Goal: Task Accomplishment & Management: Manage account settings

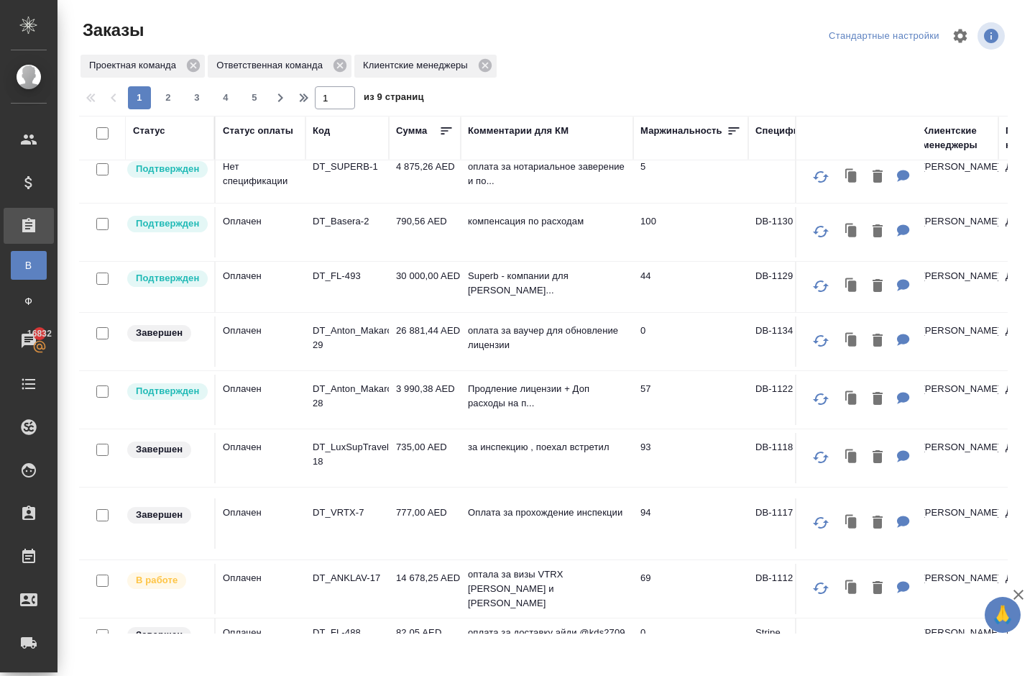
scroll to position [539, 0]
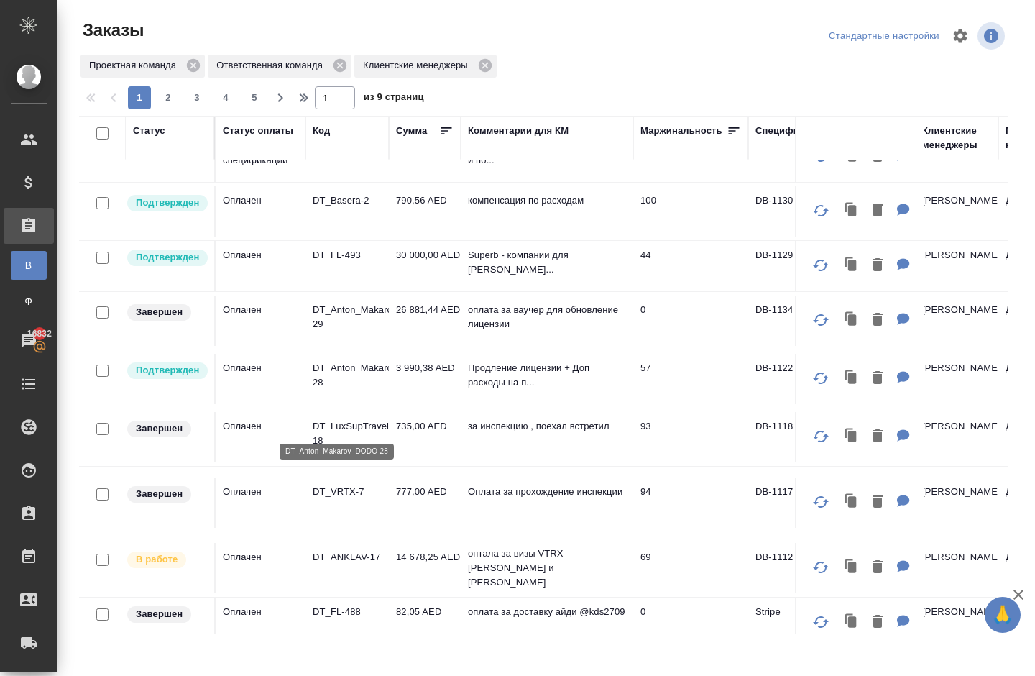
click at [334, 390] on p "DT_Anton_Makarov_DODO-28" at bounding box center [347, 375] width 69 height 29
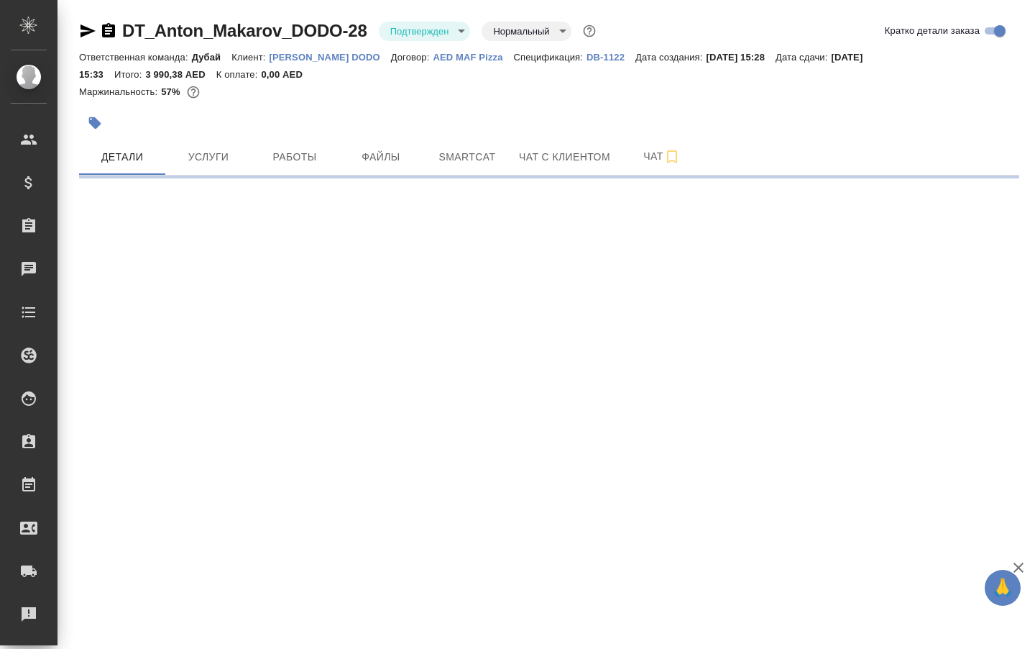
select select "RU"
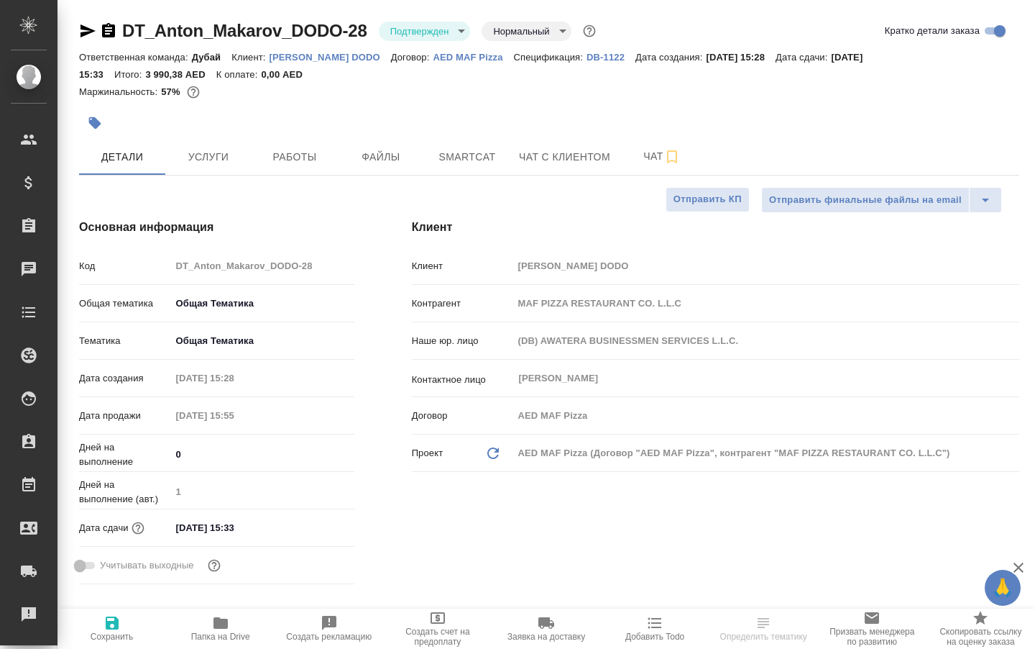
type textarea "x"
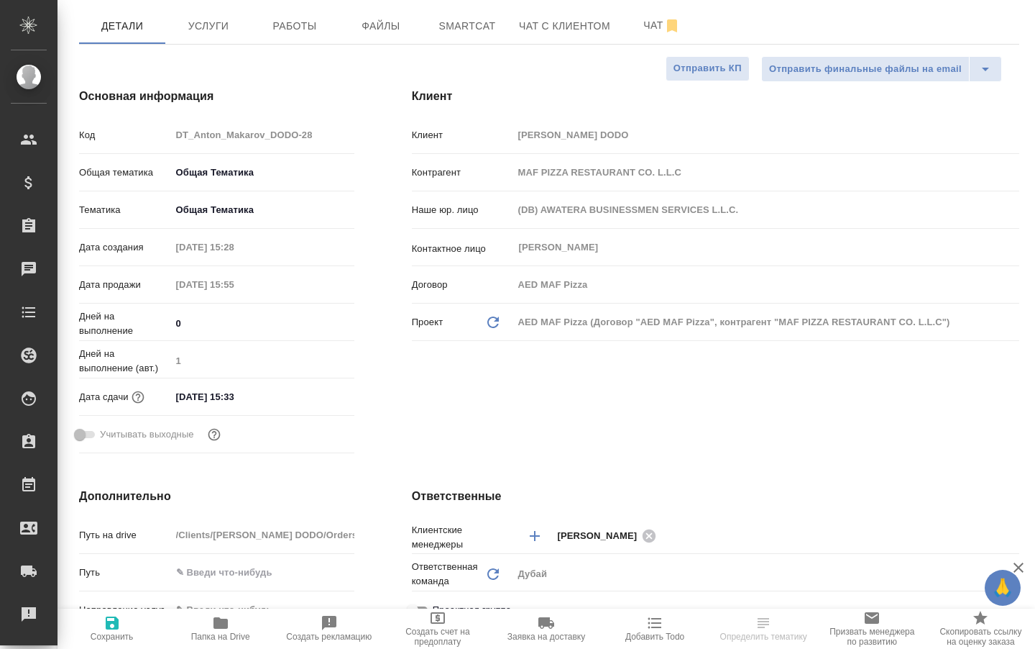
scroll to position [147, 0]
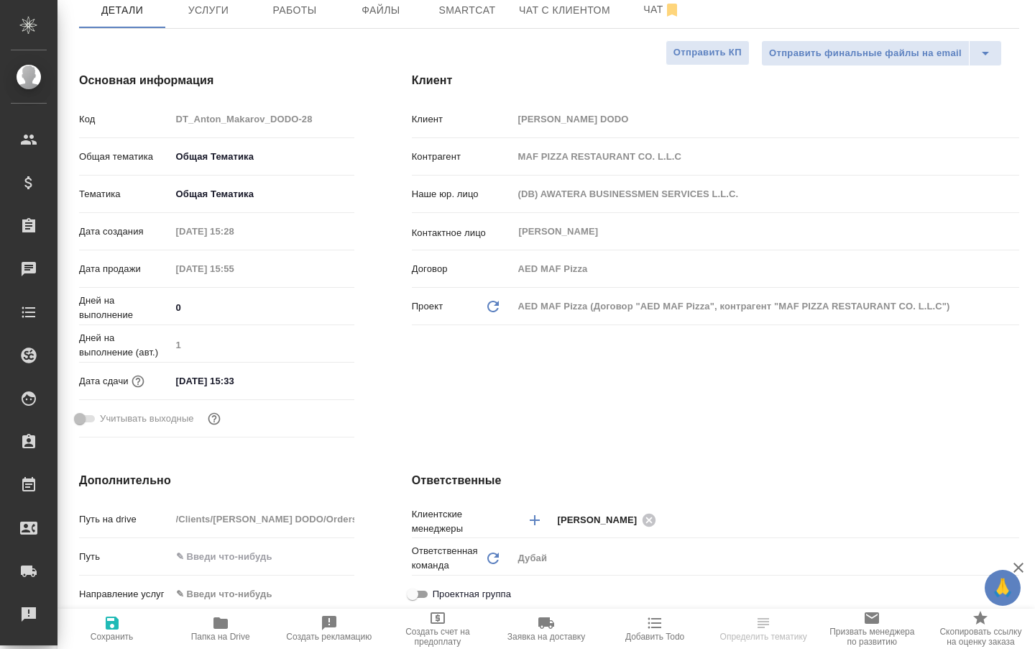
type input "[PERSON_NAME]"
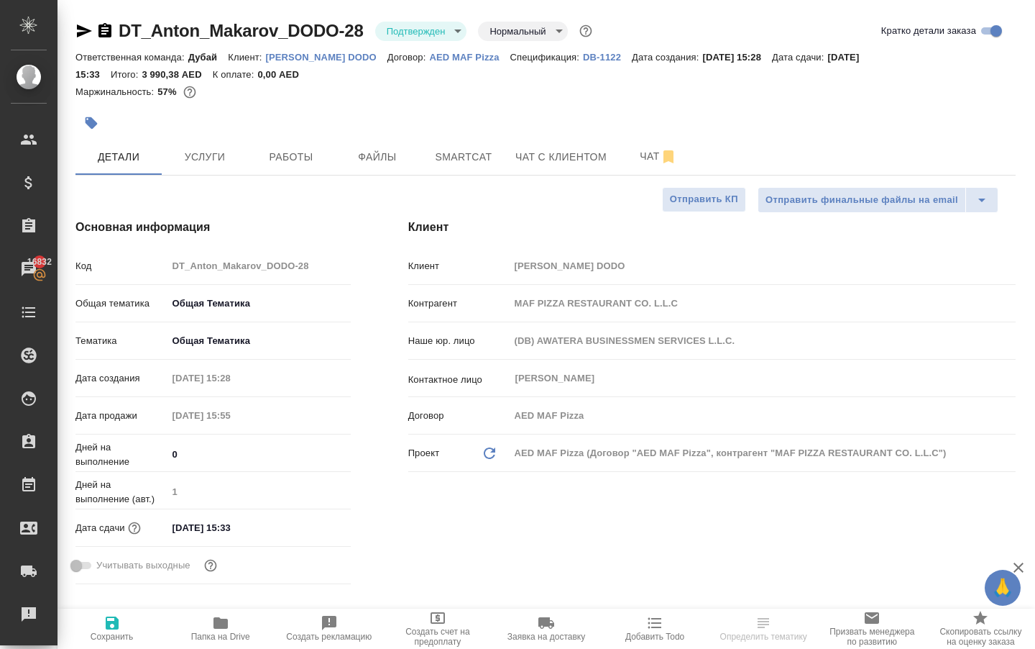
scroll to position [0, 4]
click at [283, 166] on span "Работы" at bounding box center [291, 157] width 69 height 18
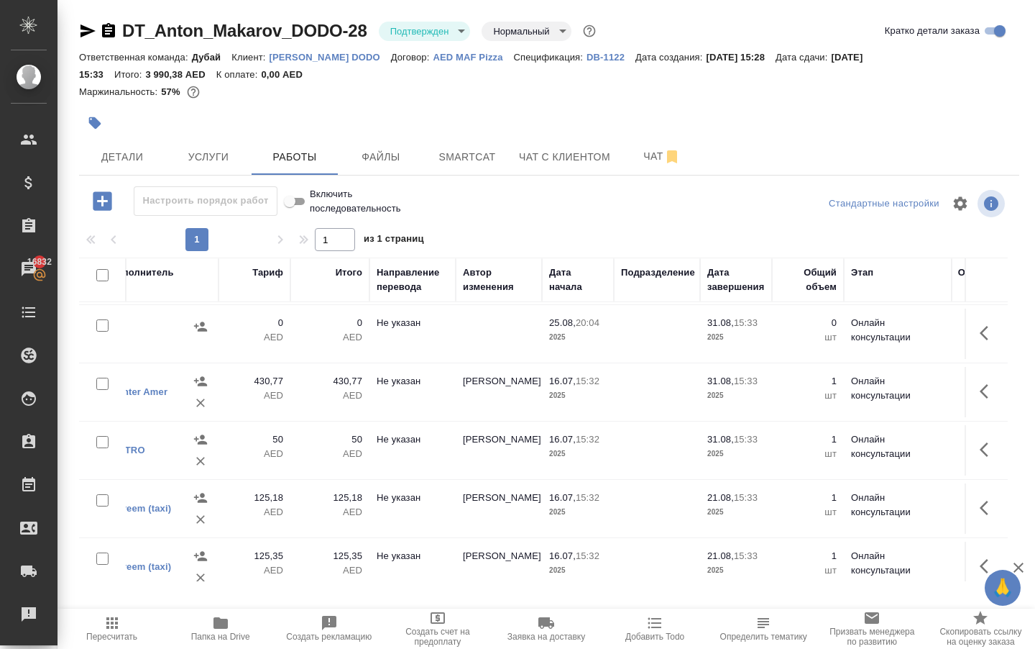
scroll to position [56, 267]
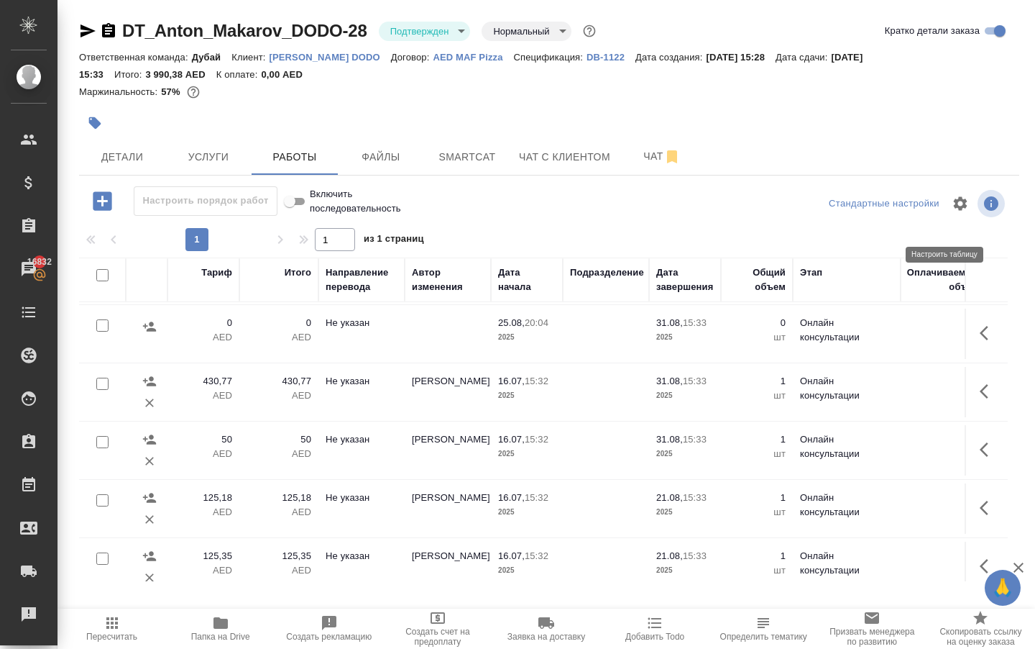
click at [954, 210] on icon "button" at bounding box center [961, 203] width 14 height 14
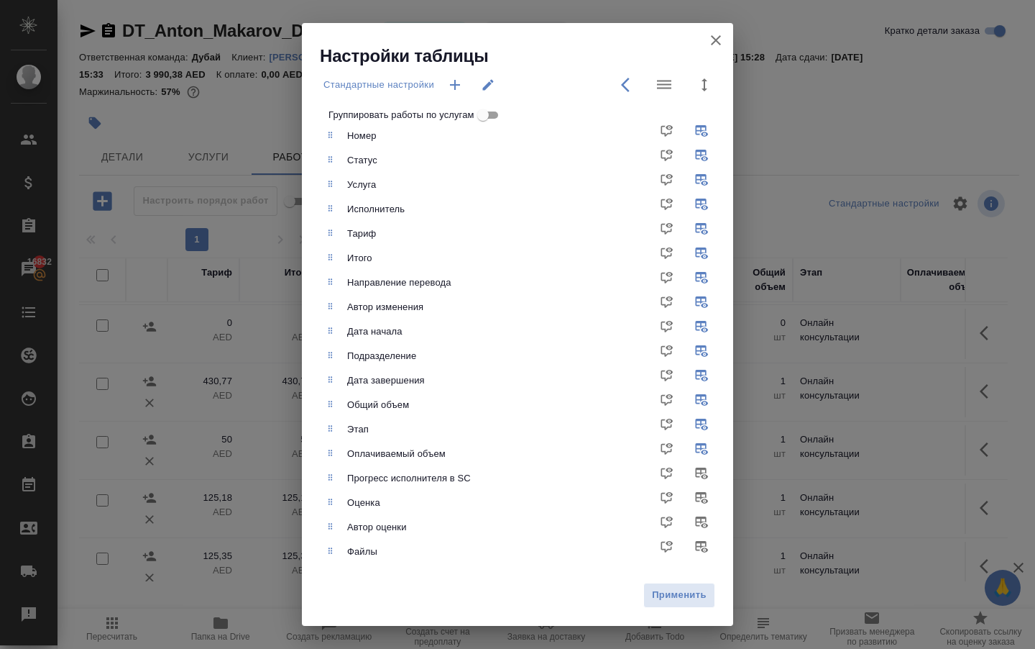
scroll to position [0, 0]
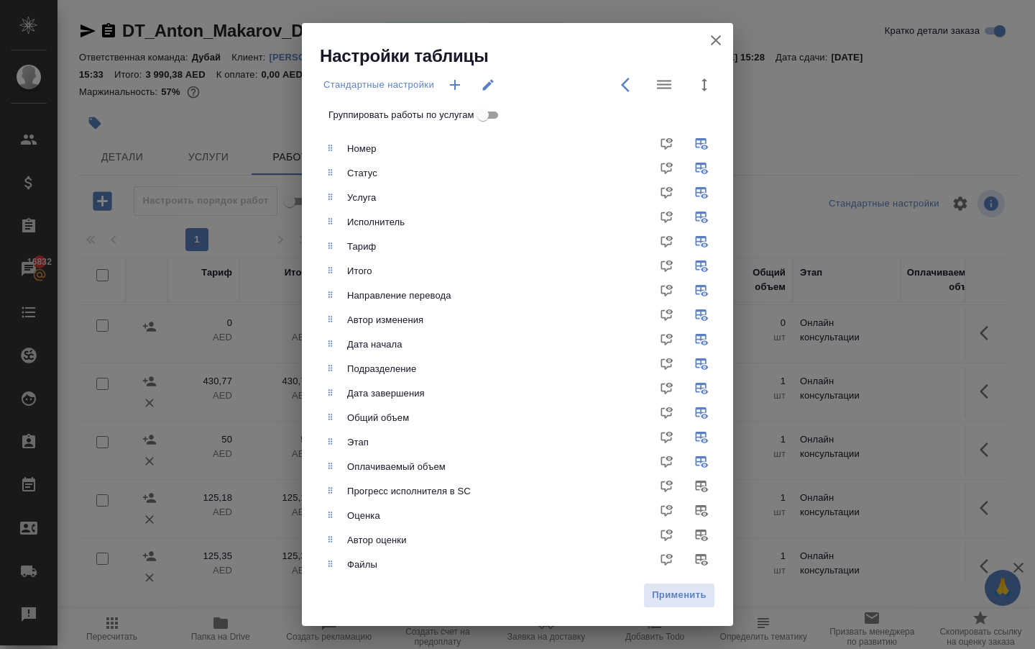
click at [454, 81] on icon "button" at bounding box center [455, 84] width 17 height 17
click at [494, 88] on icon "button" at bounding box center [488, 84] width 11 height 11
click at [621, 89] on icon "button" at bounding box center [629, 84] width 17 height 17
click at [708, 44] on icon "button" at bounding box center [716, 40] width 17 height 17
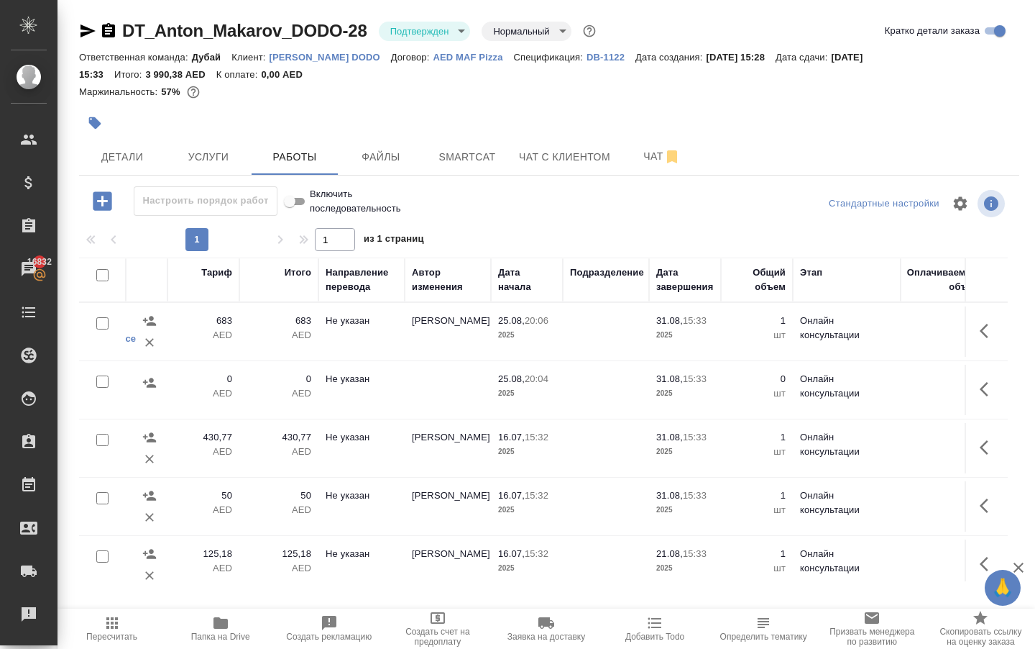
scroll to position [0, 267]
click at [987, 339] on icon "button" at bounding box center [988, 330] width 17 height 17
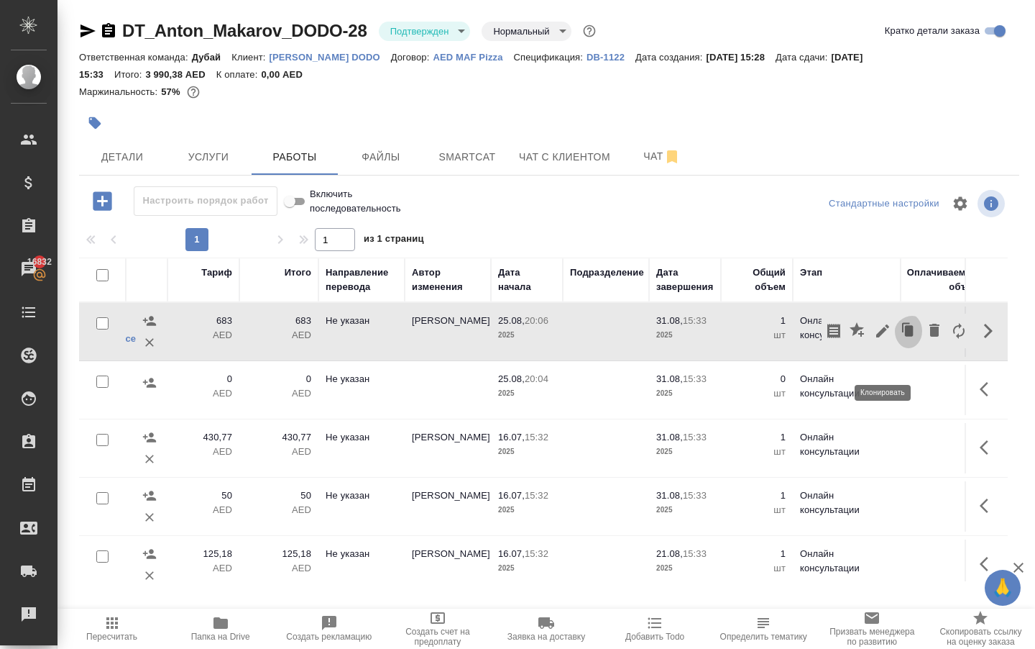
click at [899, 341] on icon "button" at bounding box center [909, 331] width 20 height 20
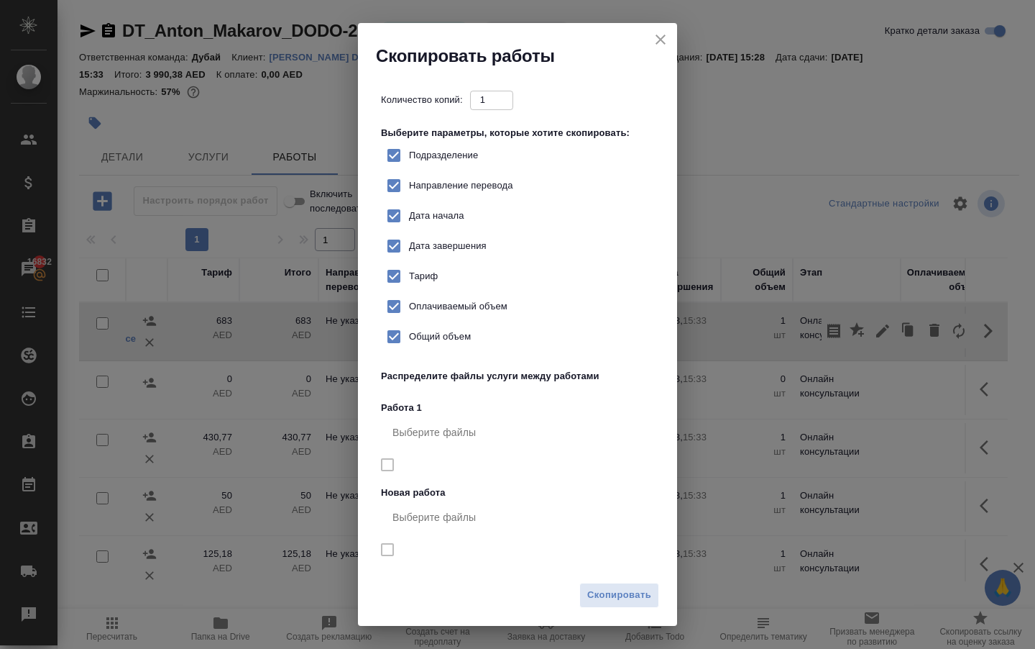
click at [459, 291] on div "Тариф" at bounding box center [523, 276] width 273 height 30
click at [409, 291] on input "Тариф" at bounding box center [394, 276] width 30 height 30
checkbox input "false"
click at [608, 587] on span "Скопировать" at bounding box center [619, 595] width 64 height 17
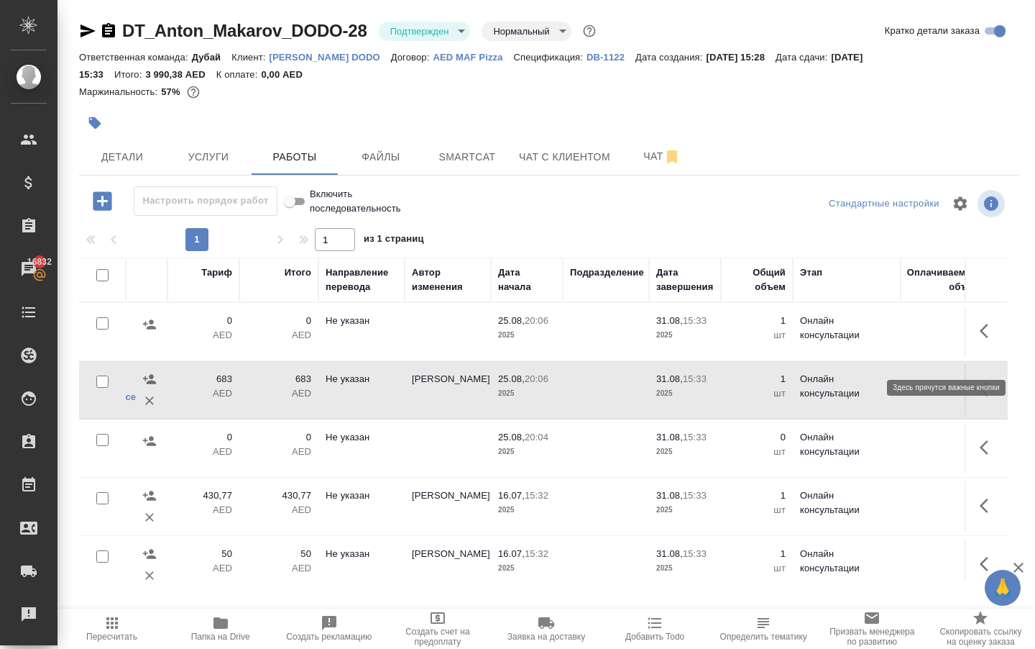
click at [981, 338] on icon "button" at bounding box center [984, 331] width 9 height 14
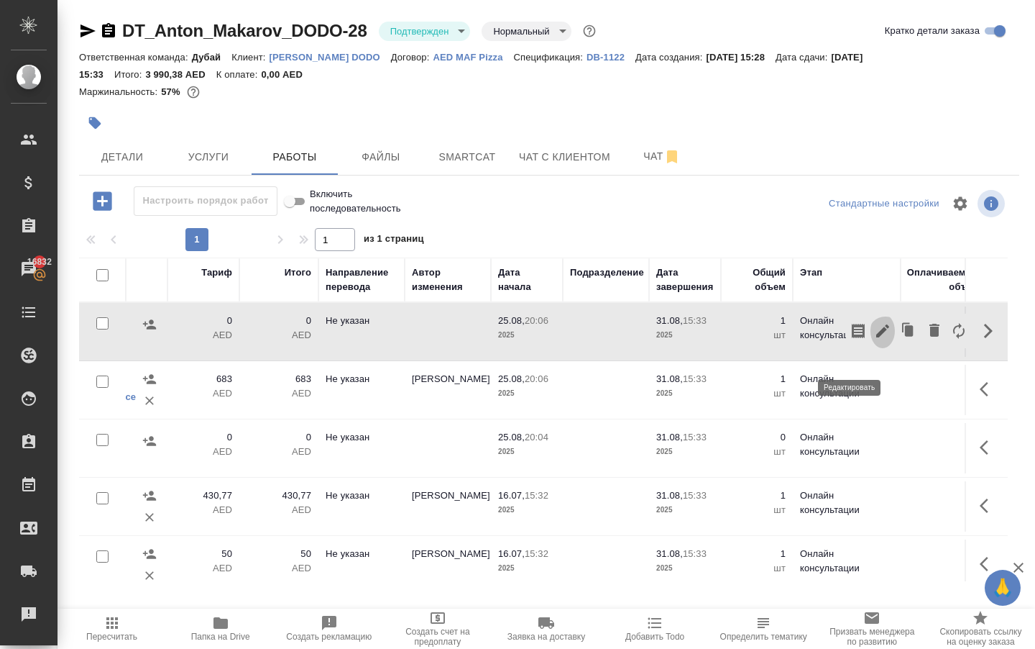
click at [876, 337] on icon "button" at bounding box center [882, 330] width 13 height 13
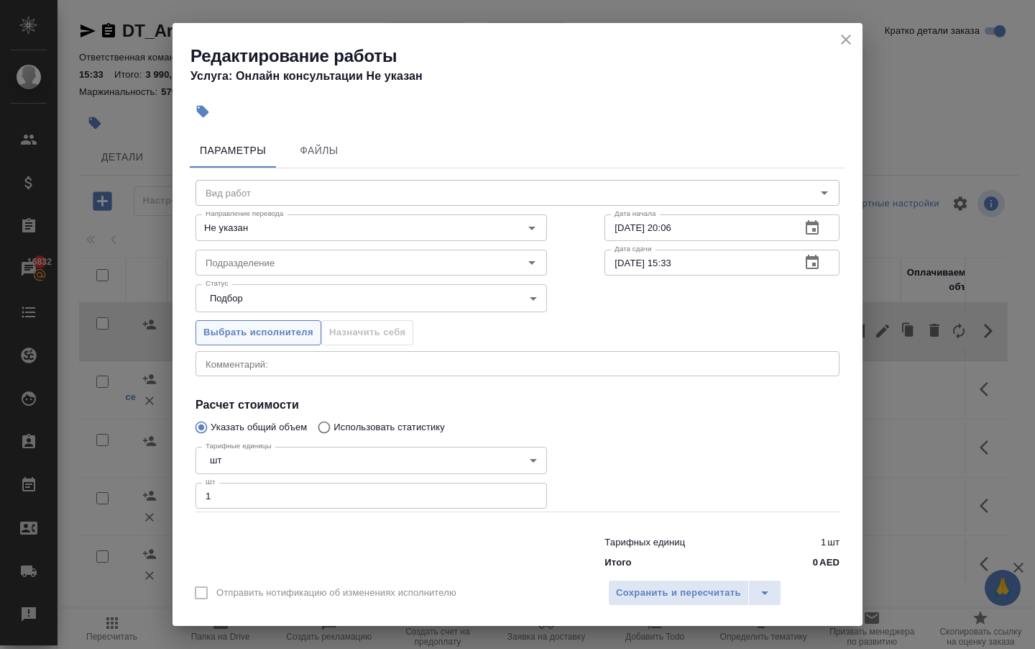
click at [223, 341] on span "Выбрать исполнителя" at bounding box center [258, 332] width 110 height 17
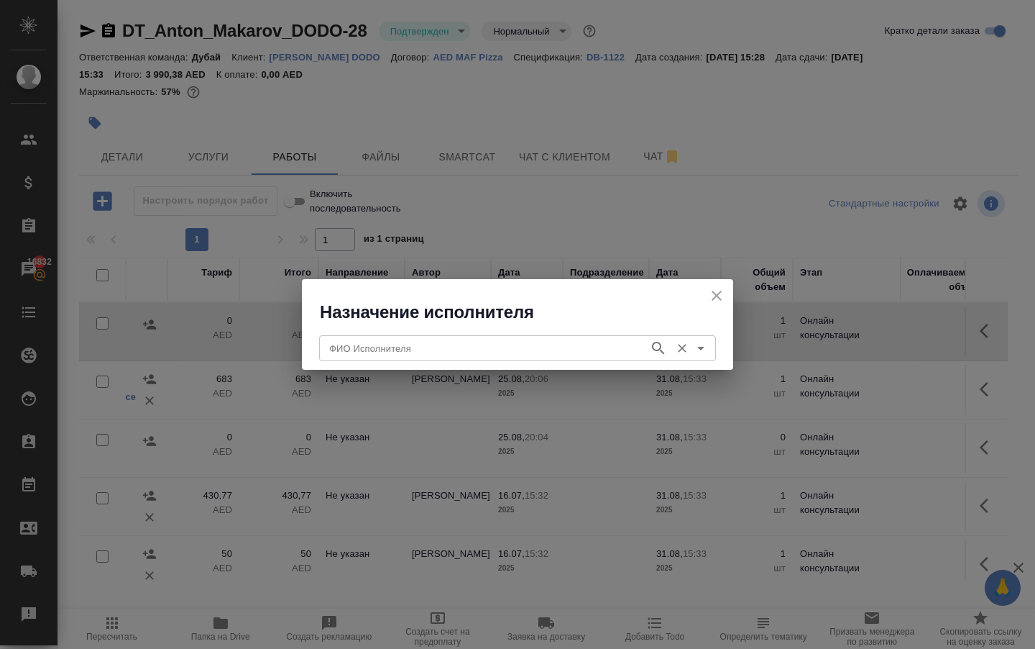
click at [329, 349] on input "ФИО Исполнителя" at bounding box center [483, 347] width 319 height 17
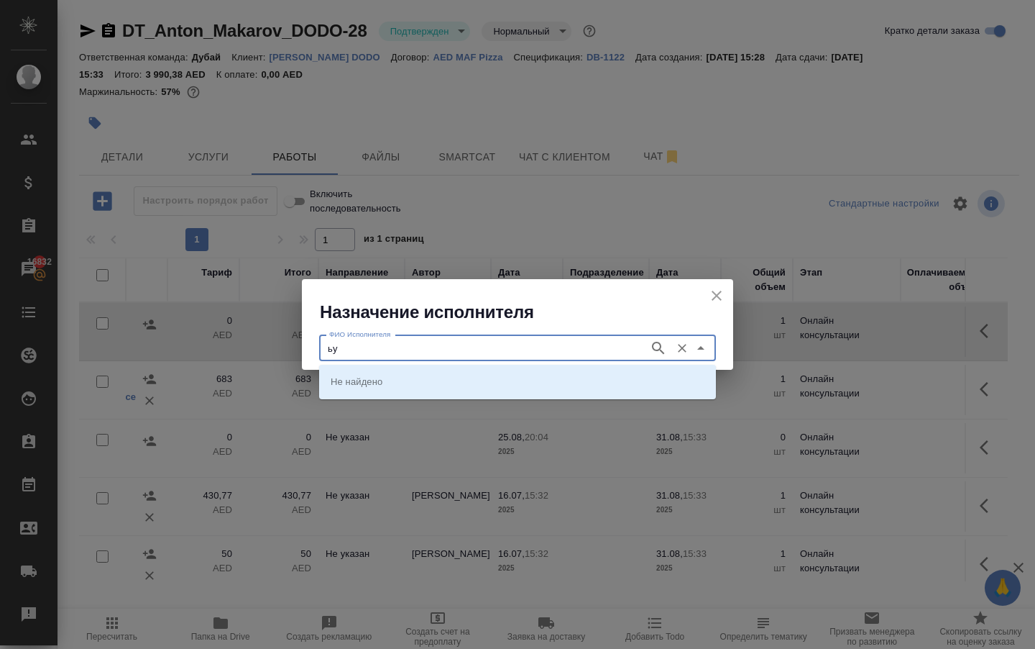
type input "ь"
type input "metro"
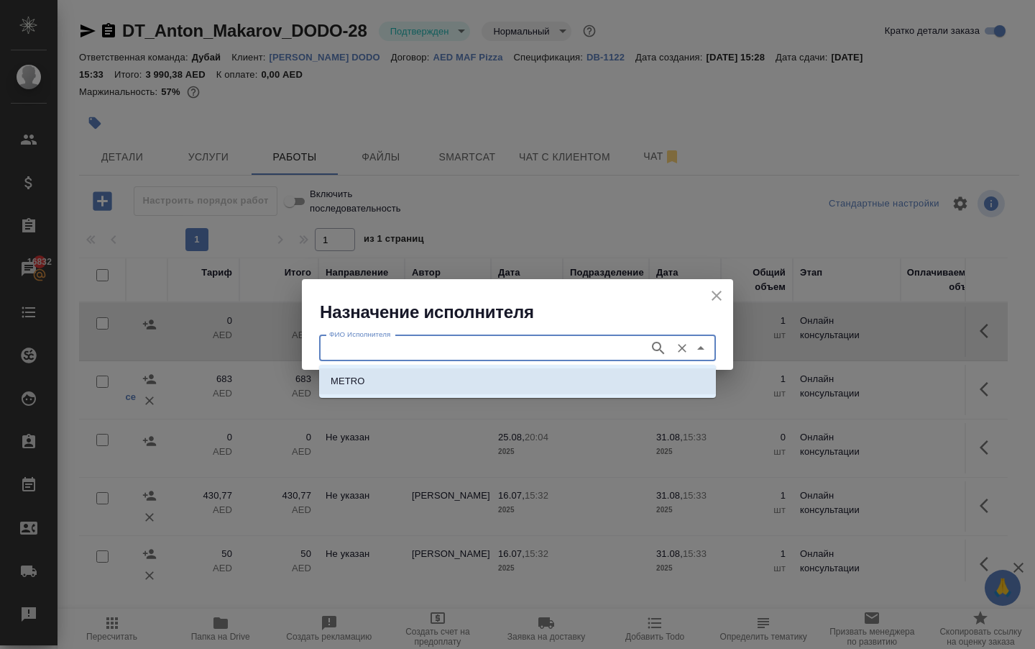
click at [345, 378] on p "METRO" at bounding box center [348, 381] width 35 height 14
type input "METRO"
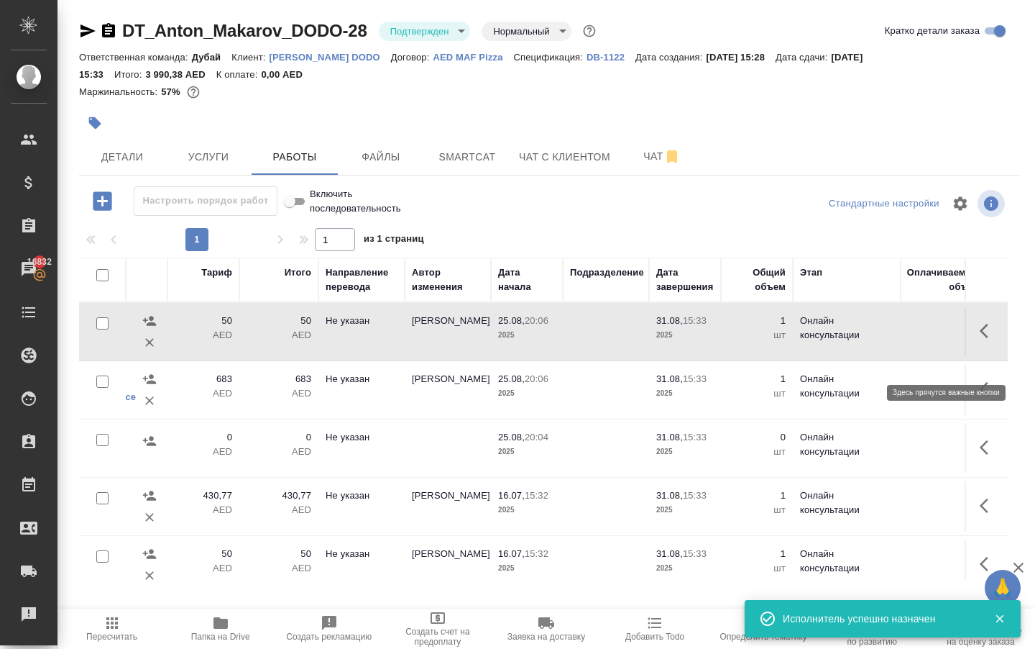
click at [982, 338] on icon "button" at bounding box center [984, 331] width 9 height 14
click at [874, 339] on icon "button" at bounding box center [882, 330] width 17 height 17
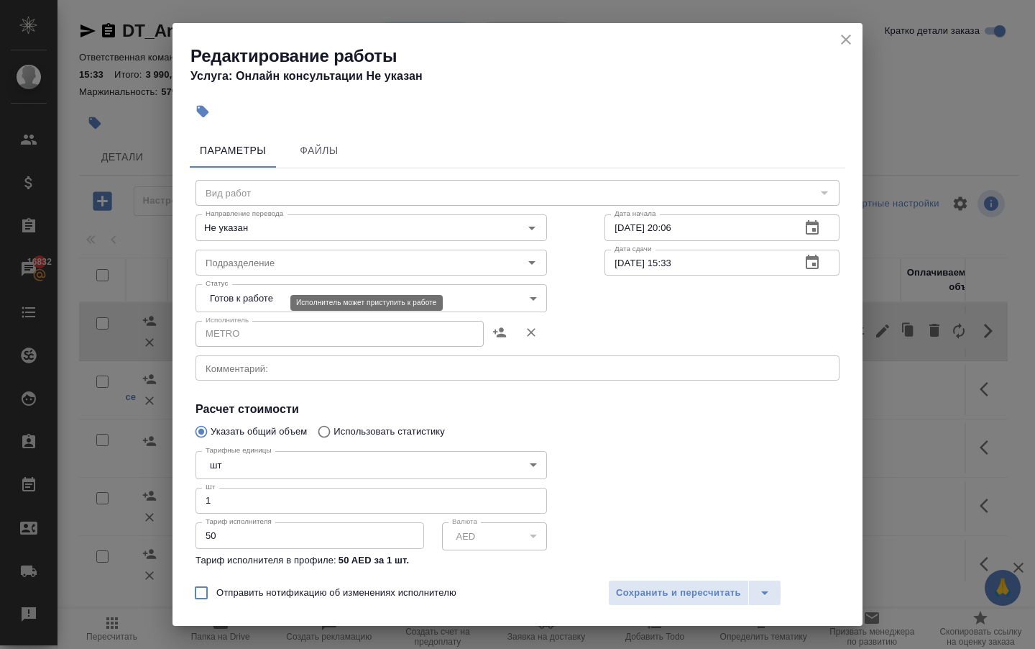
click at [267, 305] on body "🙏 .cls-1 fill:#fff; AWATERA Solokha Petro Клиенты Спецификации Заказы 16832 Чат…" at bounding box center [517, 324] width 1035 height 649
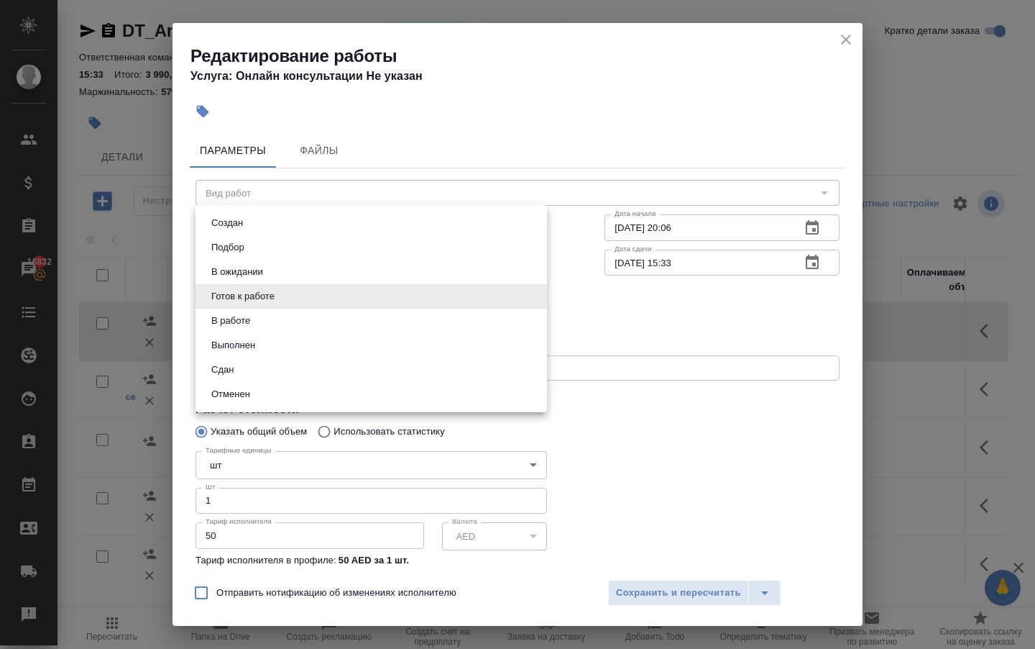
click at [250, 381] on li "Сдан" at bounding box center [372, 369] width 352 height 24
type input "closed"
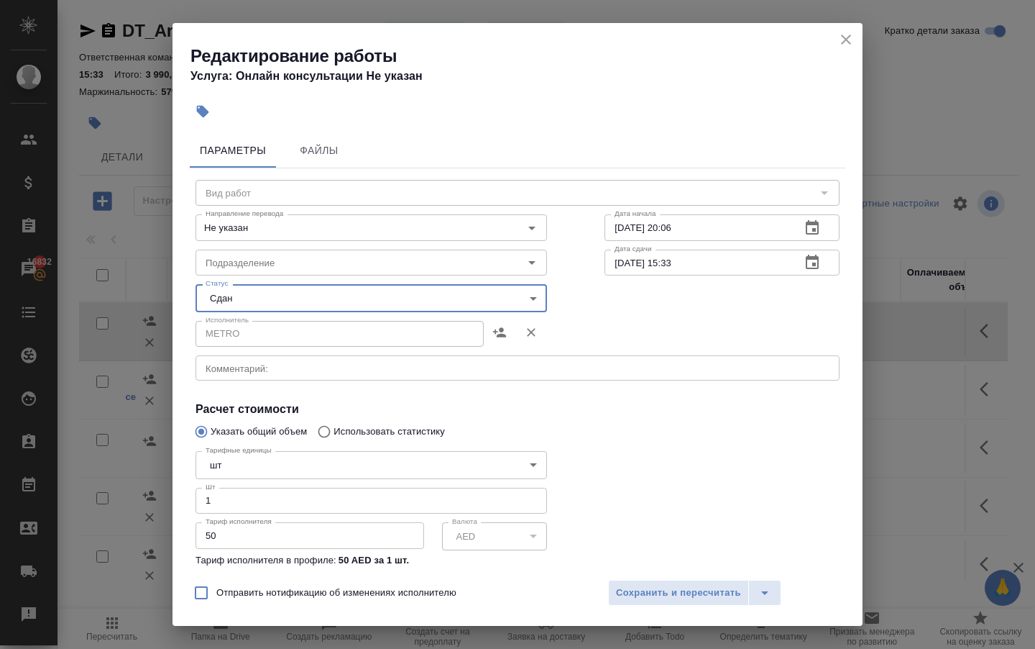
click at [259, 373] on textarea at bounding box center [518, 368] width 624 height 10
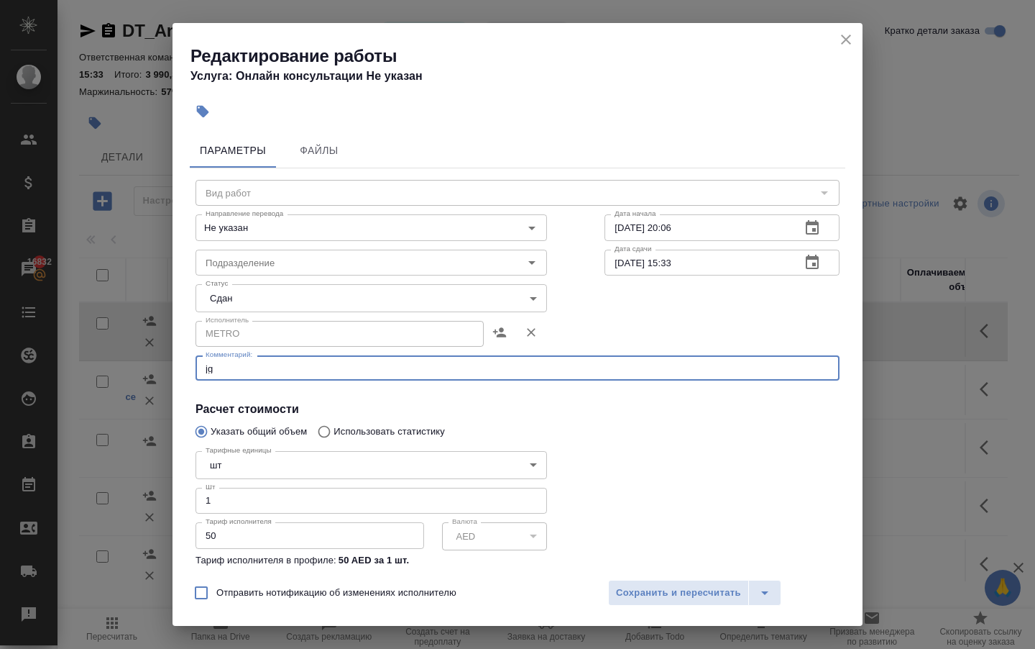
type textarea "j"
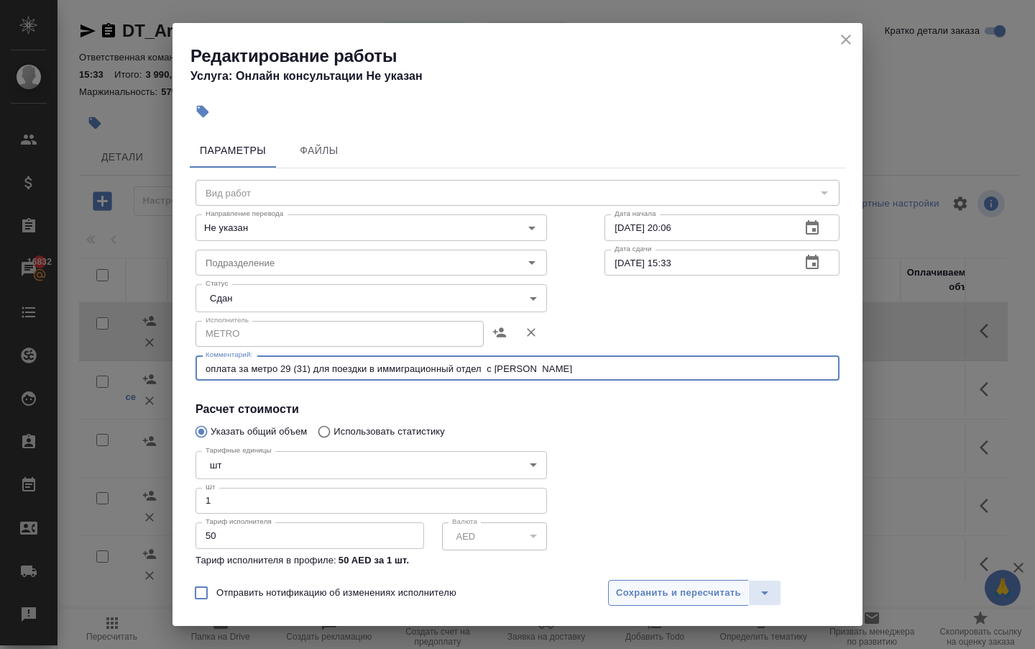
type textarea "оплата за метро 29 (31) для поездки в иммиграционный отдел с Антоном Маф Пицца"
click at [621, 587] on span "Сохранить и пересчитать" at bounding box center [678, 593] width 125 height 17
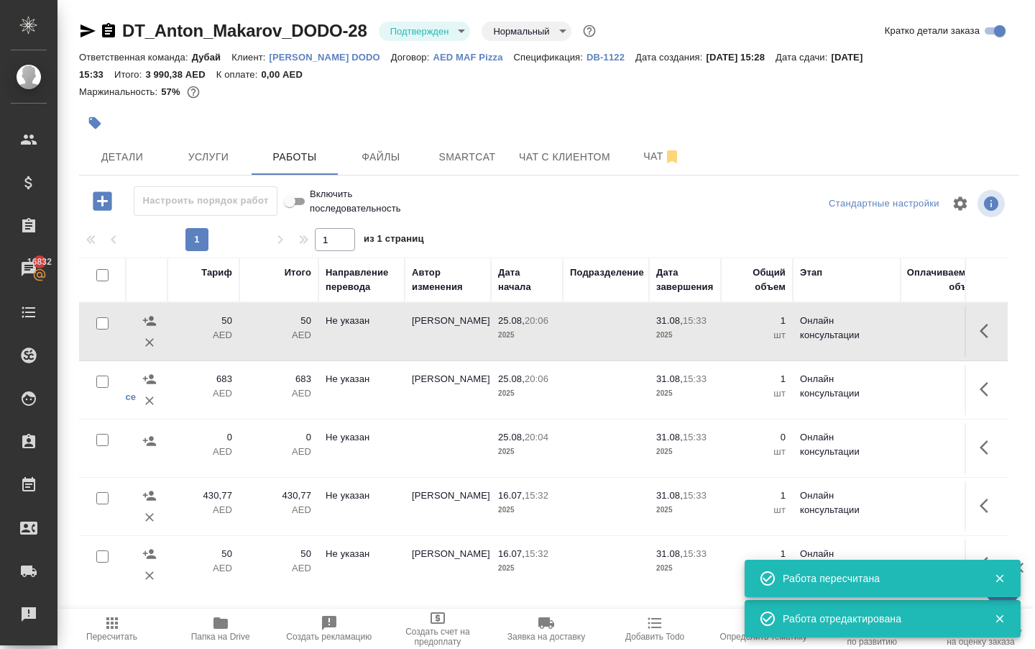
click at [121, 616] on icon "button" at bounding box center [112, 622] width 17 height 17
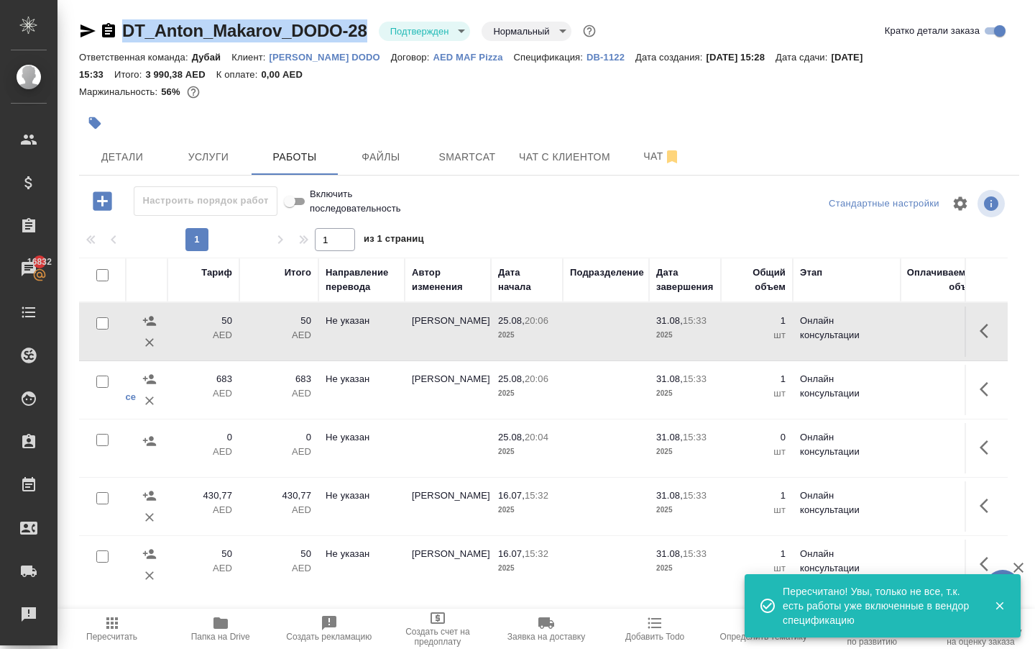
drag, startPoint x: 132, startPoint y: 24, endPoint x: 377, endPoint y: 35, distance: 245.4
click at [377, 35] on div "DT_Anton_Makarov_DODO-28 Подтвержден confirmed Нормальный normal" at bounding box center [339, 30] width 520 height 23
copy link "DT_Anton_Makarov_DODO-28"
